Goal: Task Accomplishment & Management: Manage account settings

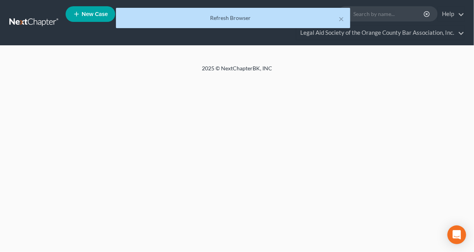
click at [97, 40] on ul "New Case Home Client Portal - No Result - See all results Or Press Enter... Hel…" at bounding box center [265, 23] width 399 height 38
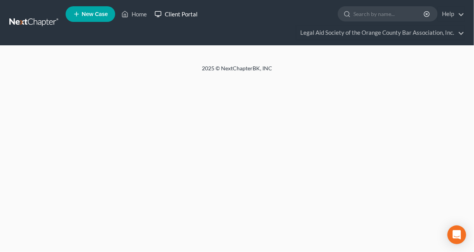
click at [175, 16] on link "Client Portal" at bounding box center [176, 14] width 51 height 14
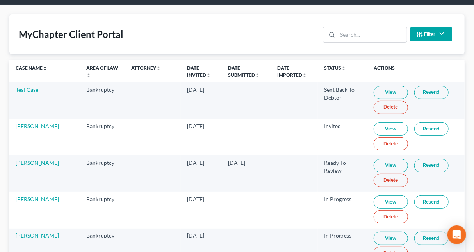
scroll to position [41, 0]
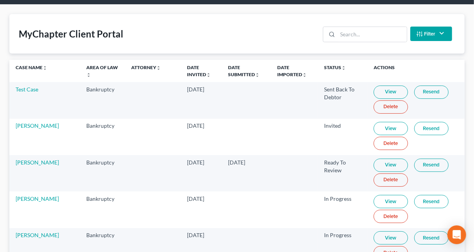
click at [379, 160] on link "View" at bounding box center [391, 165] width 34 height 13
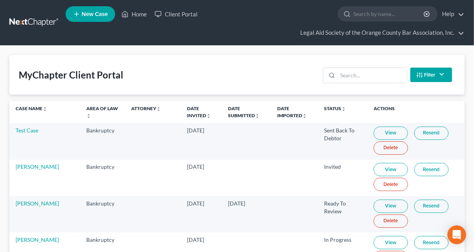
click at [93, 8] on link "New Case" at bounding box center [91, 14] width 50 height 16
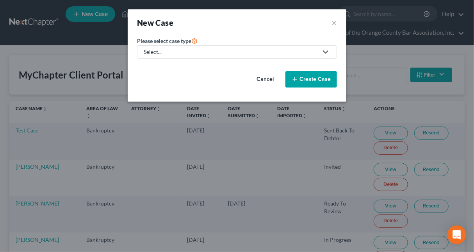
click at [266, 78] on button "Cancel" at bounding box center [265, 80] width 34 height 16
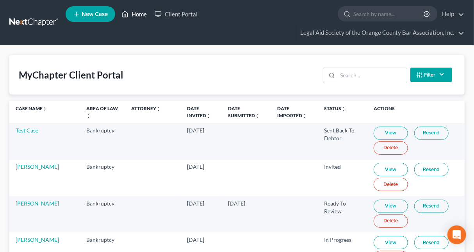
click at [137, 12] on link "Home" at bounding box center [134, 14] width 33 height 14
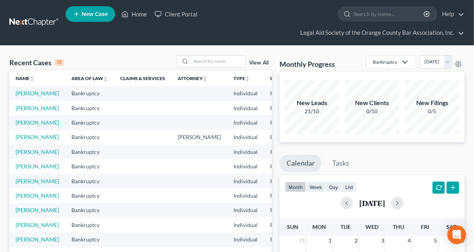
click at [261, 61] on link "View All" at bounding box center [259, 62] width 20 height 5
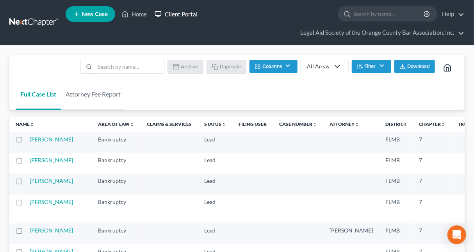
click at [184, 14] on link "Client Portal" at bounding box center [176, 14] width 51 height 14
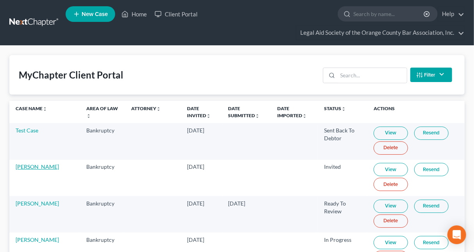
click at [30, 166] on link "[PERSON_NAME]" at bounding box center [37, 166] width 43 height 7
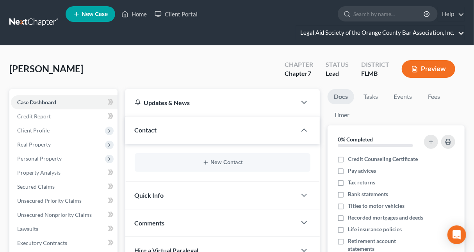
click at [387, 35] on link "Legal Aid Society of the Orange County Bar Association, Inc." at bounding box center [381, 33] width 168 height 14
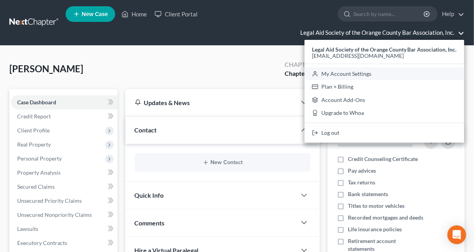
click at [361, 73] on link "My Account Settings" at bounding box center [385, 73] width 160 height 13
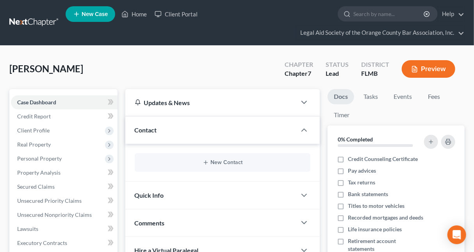
select select "15"
select select "24"
select select "9"
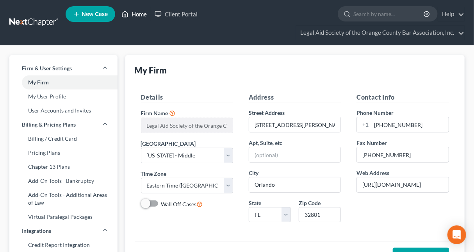
click at [136, 11] on link "Home" at bounding box center [134, 14] width 33 height 14
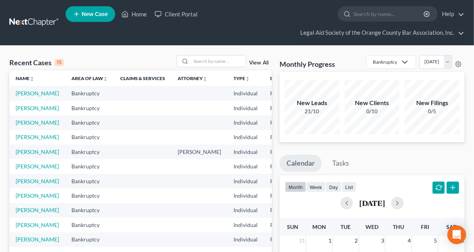
click at [261, 63] on link "View All" at bounding box center [259, 62] width 20 height 5
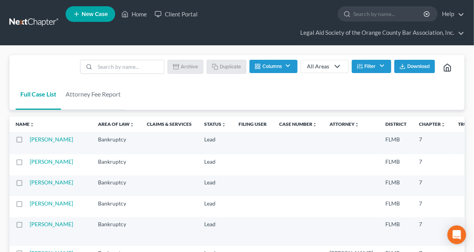
click at [27, 141] on label at bounding box center [27, 141] width 0 height 0
click at [30, 141] on input "checkbox" at bounding box center [32, 138] width 5 height 5
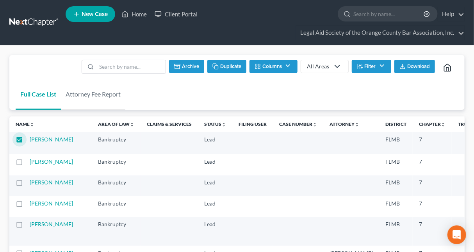
click at [379, 66] on button "Filter" at bounding box center [371, 66] width 39 height 13
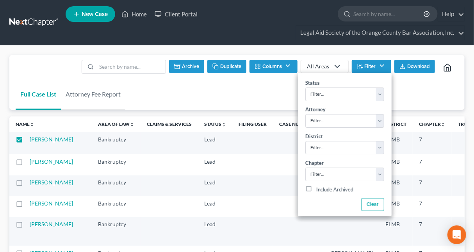
click at [182, 86] on div "Full Case List Attorney Fee Report Batch Download Archive Un-archive Duplicate …" at bounding box center [237, 82] width 456 height 55
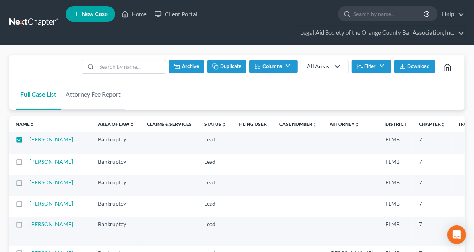
click at [27, 141] on label at bounding box center [27, 141] width 0 height 0
click at [30, 139] on input "checkbox" at bounding box center [32, 138] width 5 height 5
checkbox input "false"
